Goal: Information Seeking & Learning: Learn about a topic

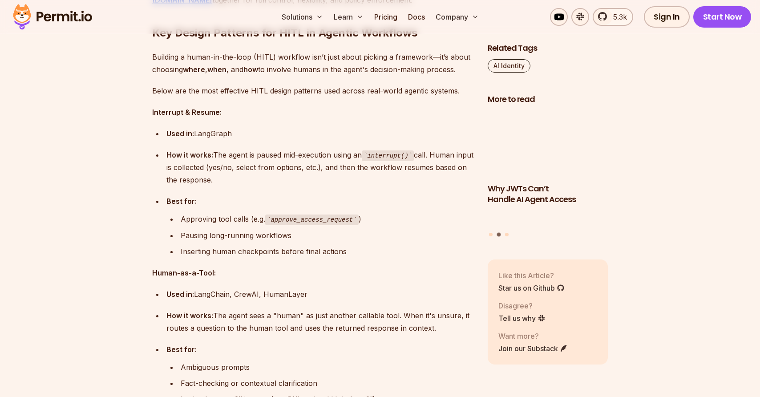
scroll to position [2969, 0]
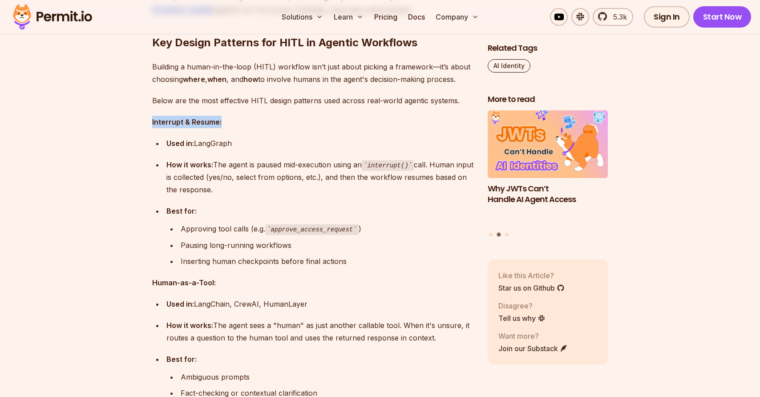
drag, startPoint x: 151, startPoint y: 124, endPoint x: 227, endPoint y: 125, distance: 76.1
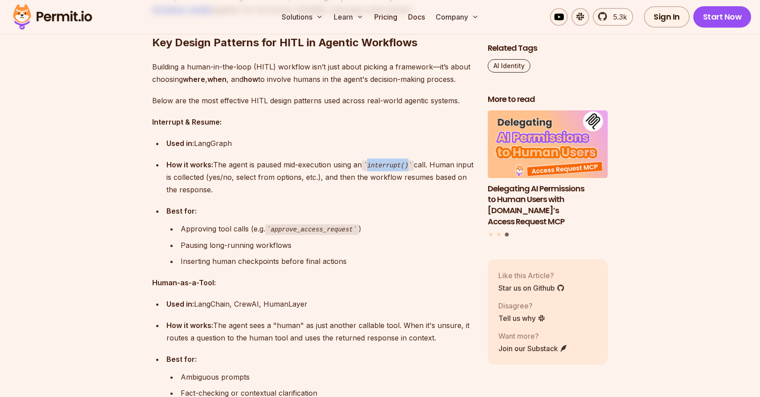
drag, startPoint x: 369, startPoint y: 166, endPoint x: 419, endPoint y: 166, distance: 49.8
click at [419, 166] on div "How it works: The agent is paused mid-execution using an interrupt() call. Huma…" at bounding box center [319, 177] width 307 height 38
click at [367, 181] on div "How it works: The agent is paused mid-execution using an interrupt() call. Huma…" at bounding box center [319, 177] width 307 height 38
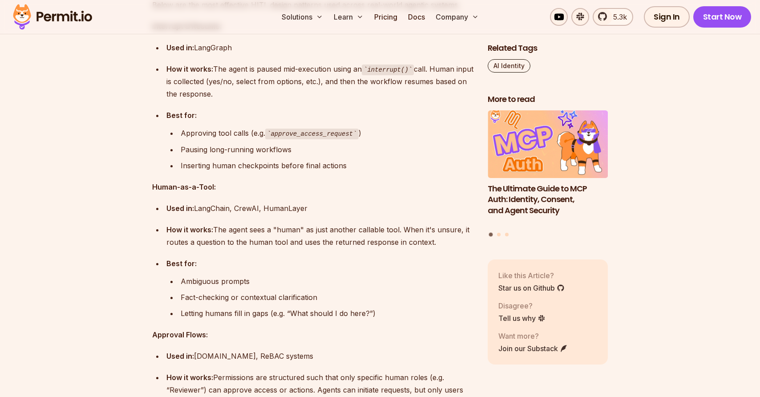
scroll to position [3066, 0]
drag, startPoint x: 239, startPoint y: 209, endPoint x: 266, endPoint y: 209, distance: 27.1
click at [266, 209] on div "Used in: LangChain, [GEOGRAPHIC_DATA], HumanLayer" at bounding box center [319, 207] width 307 height 12
drag, startPoint x: 263, startPoint y: 207, endPoint x: 315, endPoint y: 207, distance: 51.6
click at [315, 207] on div "Used in: LangChain, [GEOGRAPHIC_DATA], HumanLayer" at bounding box center [319, 207] width 307 height 12
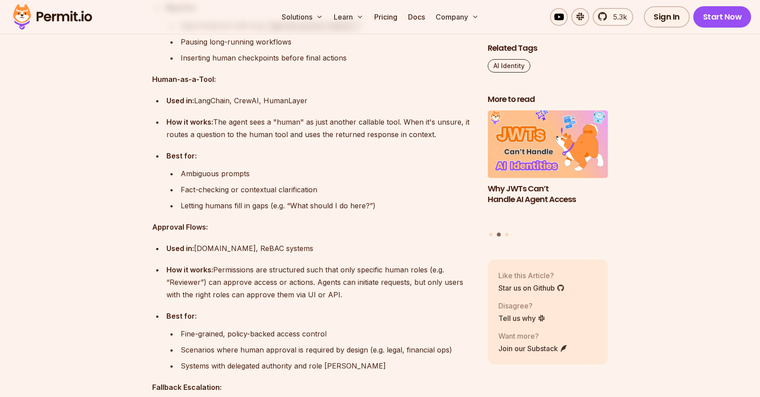
scroll to position [3204, 0]
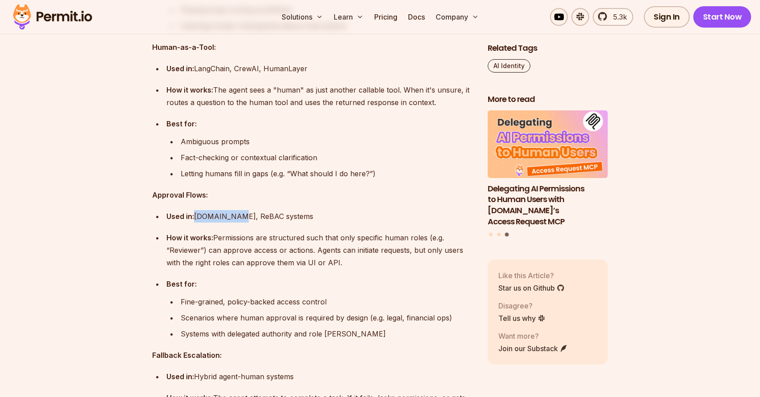
drag, startPoint x: 196, startPoint y: 218, endPoint x: 227, endPoint y: 218, distance: 31.2
click at [227, 218] on div "Used in: [DOMAIN_NAME], ReBAC systems" at bounding box center [319, 216] width 307 height 12
drag, startPoint x: 225, startPoint y: 216, endPoint x: 196, endPoint y: 218, distance: 29.0
click at [196, 218] on div "Used in: [DOMAIN_NAME], ReBAC systems" at bounding box center [319, 216] width 307 height 12
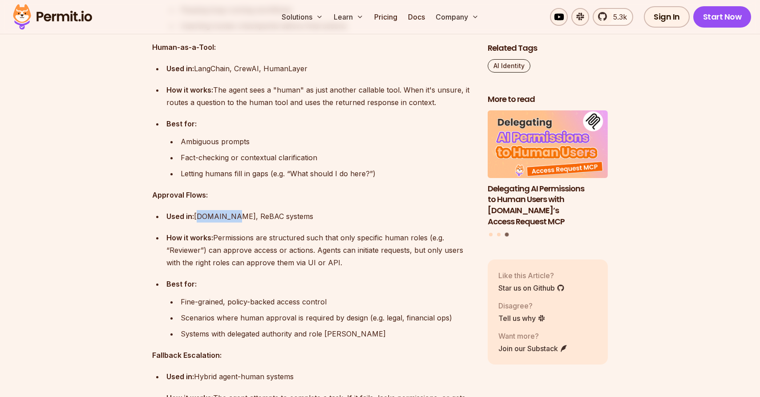
click at [196, 218] on div "Used in: [DOMAIN_NAME], ReBAC systems" at bounding box center [319, 216] width 307 height 12
drag, startPoint x: 195, startPoint y: 218, endPoint x: 225, endPoint y: 217, distance: 29.8
click at [225, 217] on div "Used in: [DOMAIN_NAME], ReBAC systems" at bounding box center [319, 216] width 307 height 12
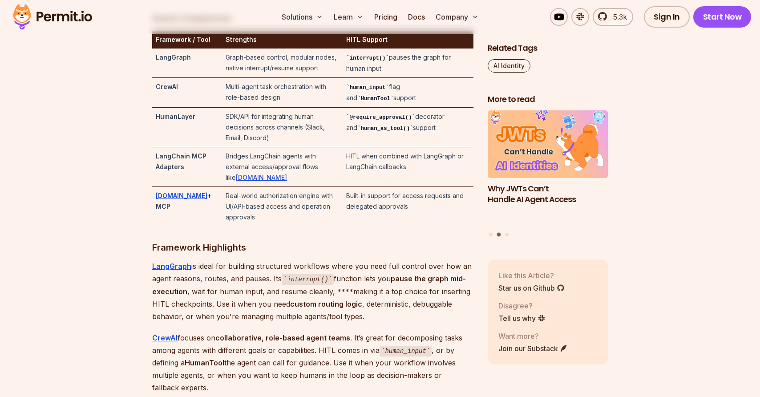
scroll to position [2133, 0]
